Goal: Navigation & Orientation: Find specific page/section

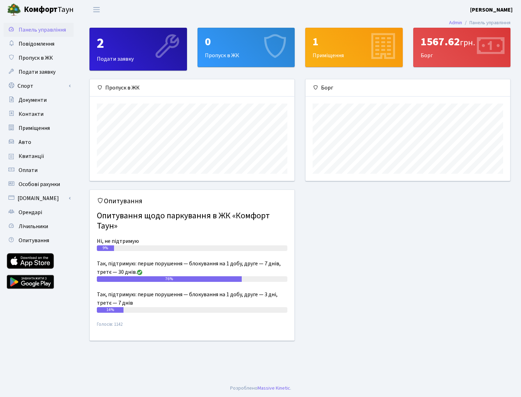
scroll to position [101, 205]
click at [35, 113] on span "Контакти" at bounding box center [31, 114] width 25 height 8
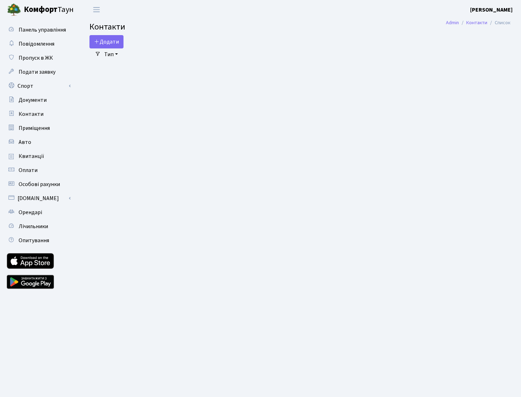
select select "25"
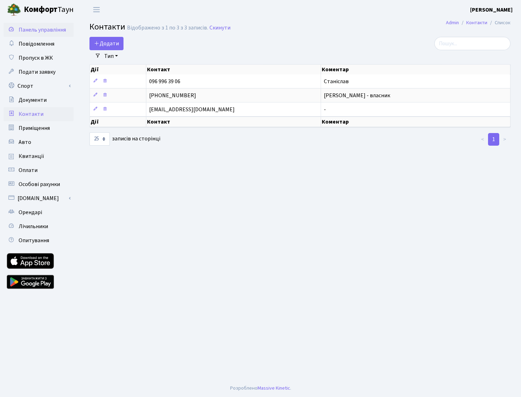
click at [40, 29] on span "Панель управління" at bounding box center [42, 30] width 47 height 8
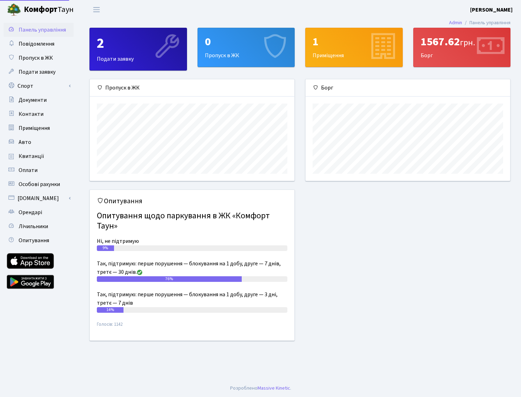
scroll to position [101, 205]
click at [31, 157] on span "Квитанції" at bounding box center [32, 156] width 26 height 8
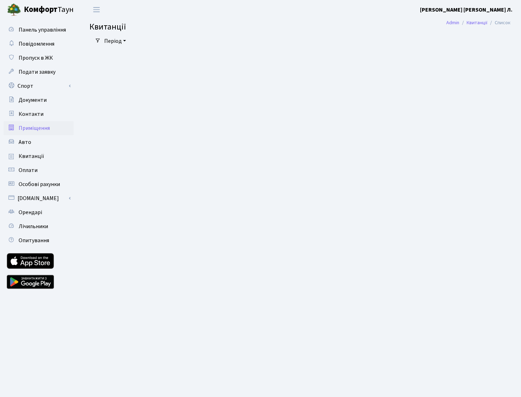
select select "25"
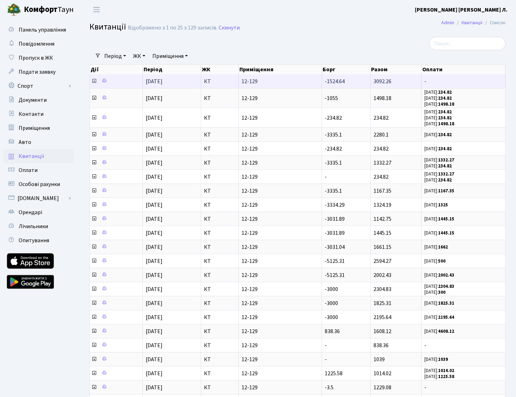
click at [93, 80] on icon at bounding box center [94, 81] width 6 height 6
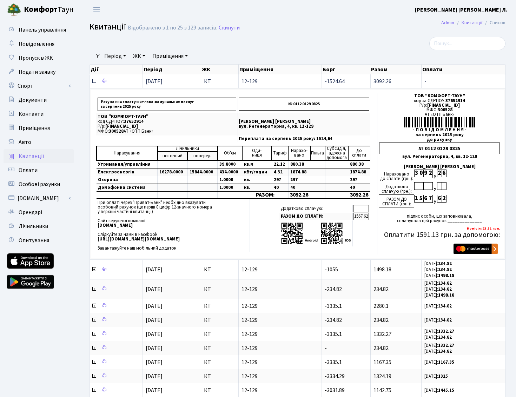
click at [93, 80] on icon at bounding box center [94, 81] width 6 height 6
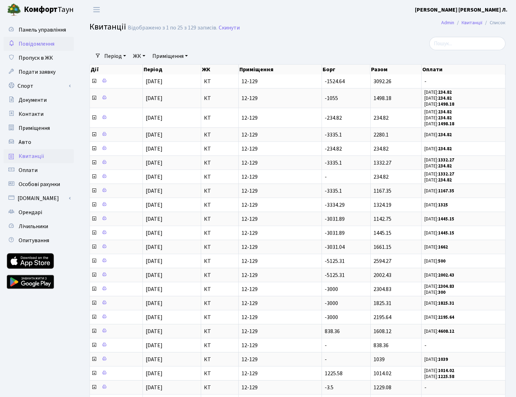
click at [41, 41] on span "Повідомлення" at bounding box center [37, 44] width 36 height 8
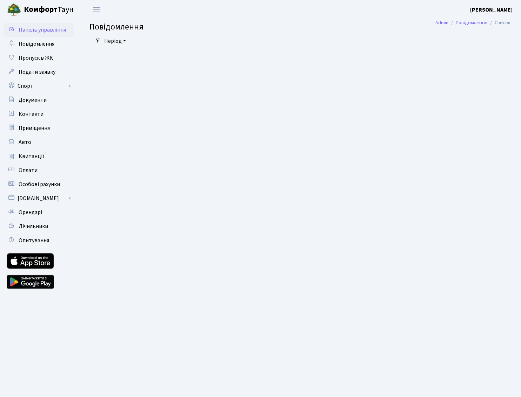
select select "25"
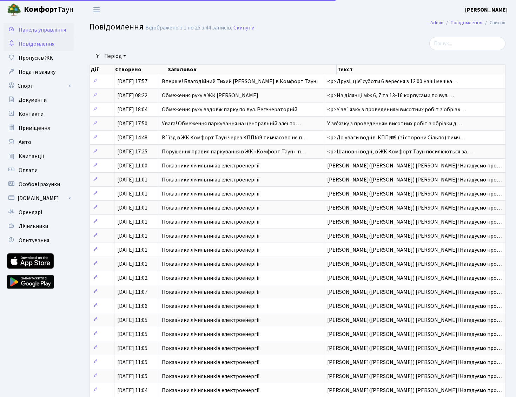
click at [45, 29] on span "Панель управління" at bounding box center [42, 30] width 47 height 8
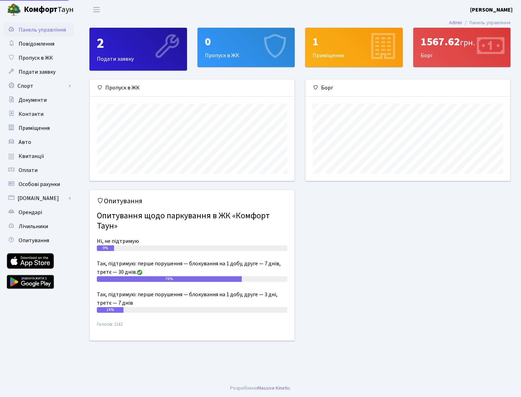
scroll to position [101, 205]
click at [51, 9] on b "Комфорт" at bounding box center [41, 9] width 34 height 11
